Goal: Information Seeking & Learning: Find specific fact

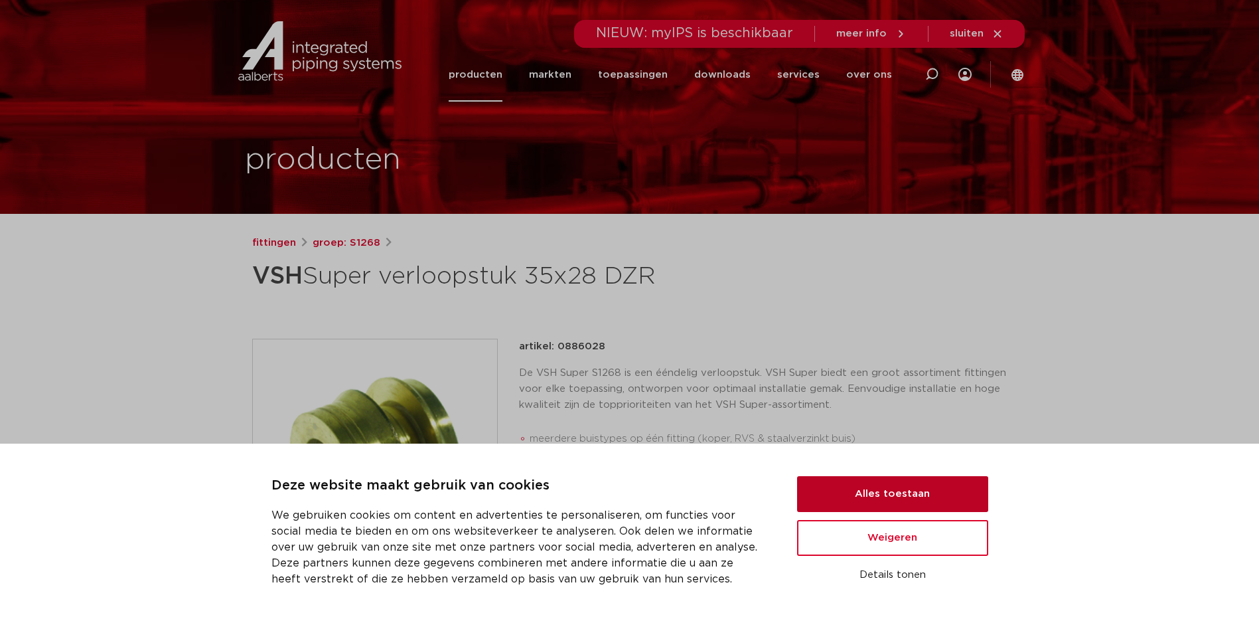
click at [886, 497] on button "Alles toestaan" at bounding box center [892, 494] width 191 height 36
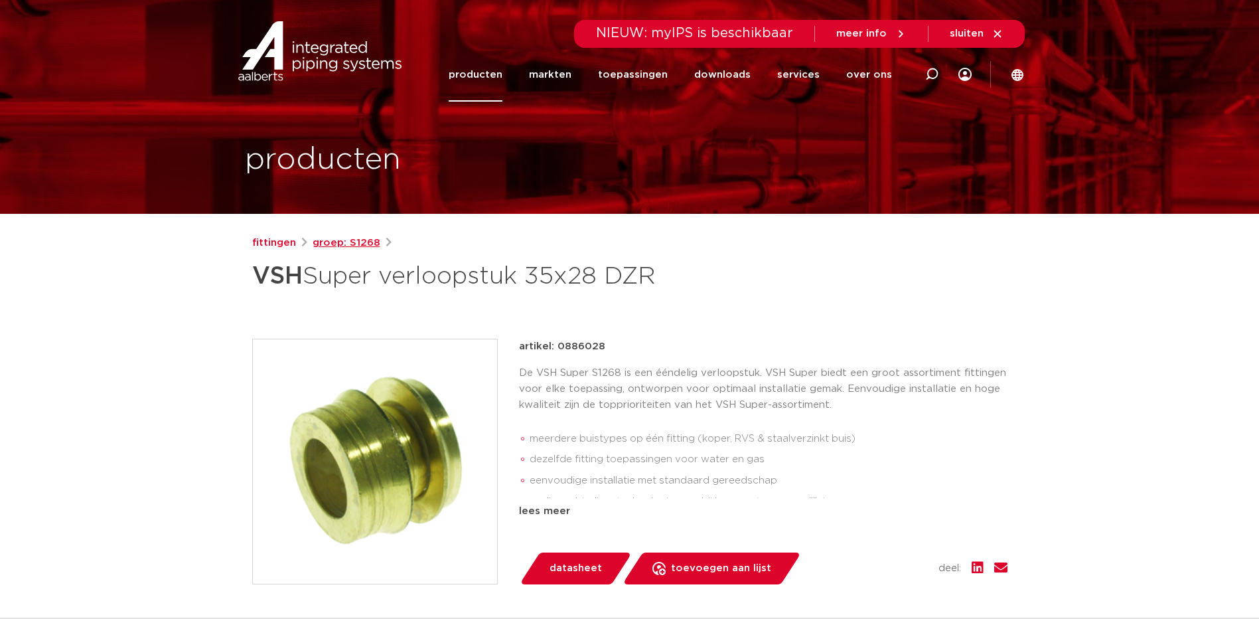
click at [349, 240] on link "groep: S1268" at bounding box center [347, 243] width 68 height 16
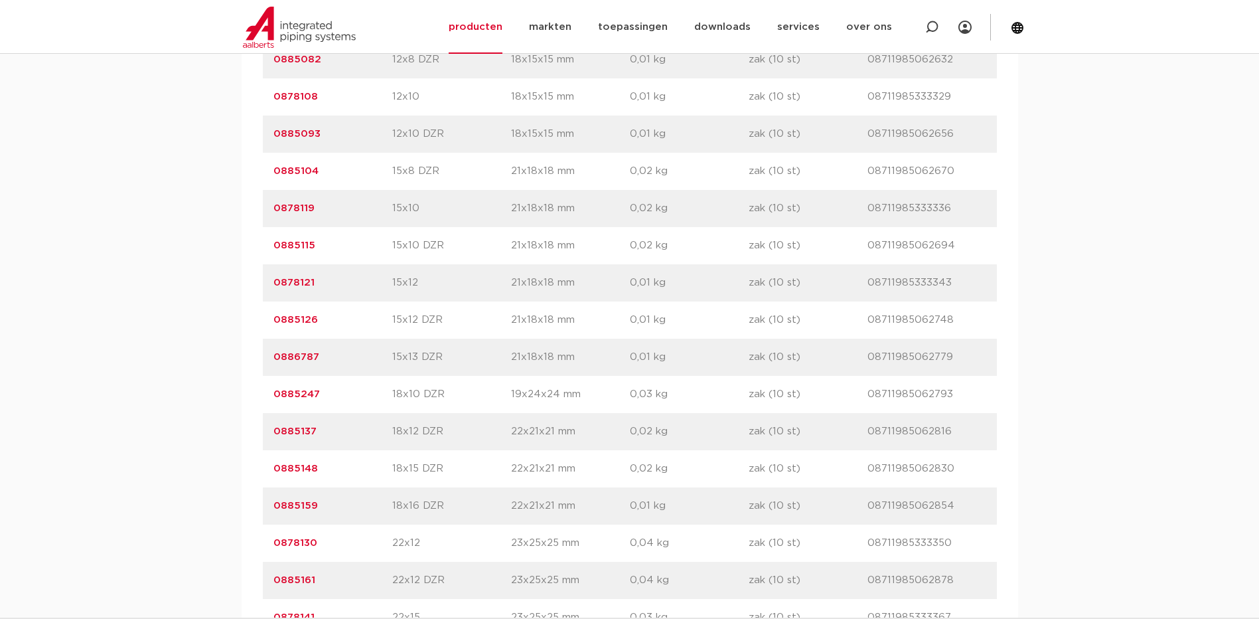
scroll to position [996, 0]
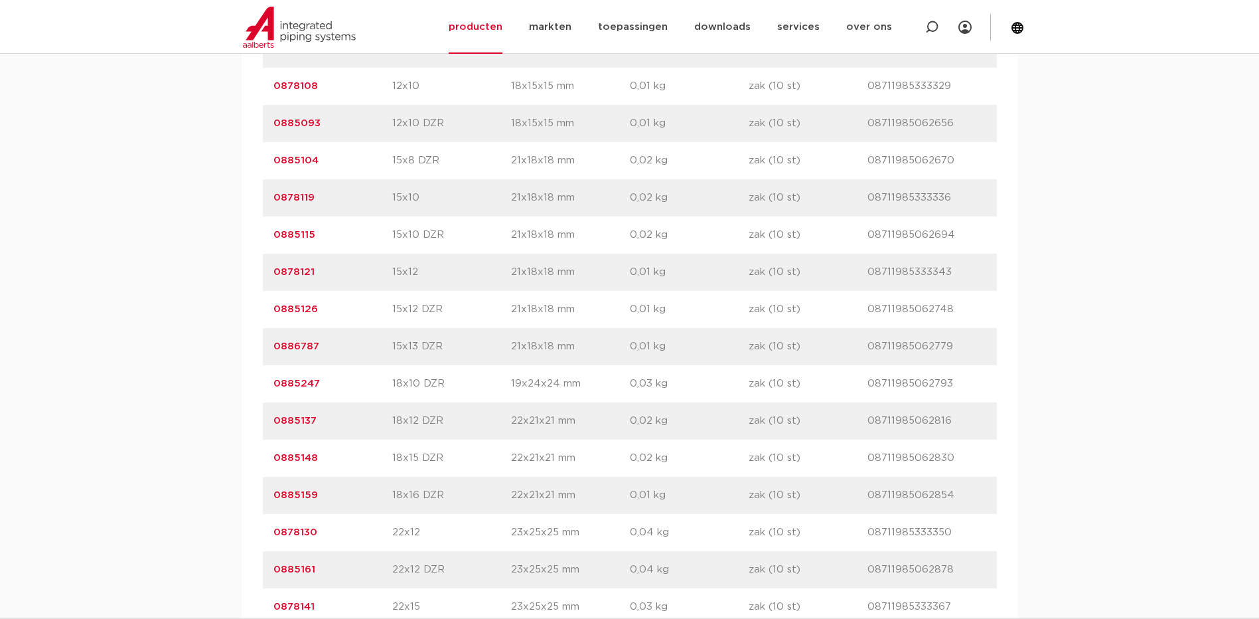
click at [293, 269] on link "0878121" at bounding box center [293, 272] width 41 height 10
